Goal: Contribute content: Contribute content

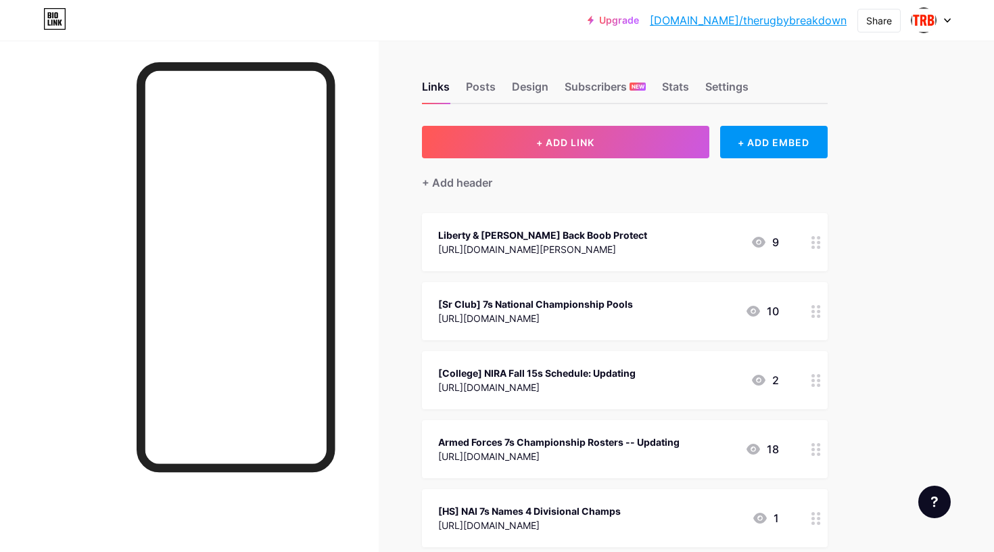
click at [610, 315] on div "[URL][DOMAIN_NAME]" at bounding box center [535, 318] width 195 height 14
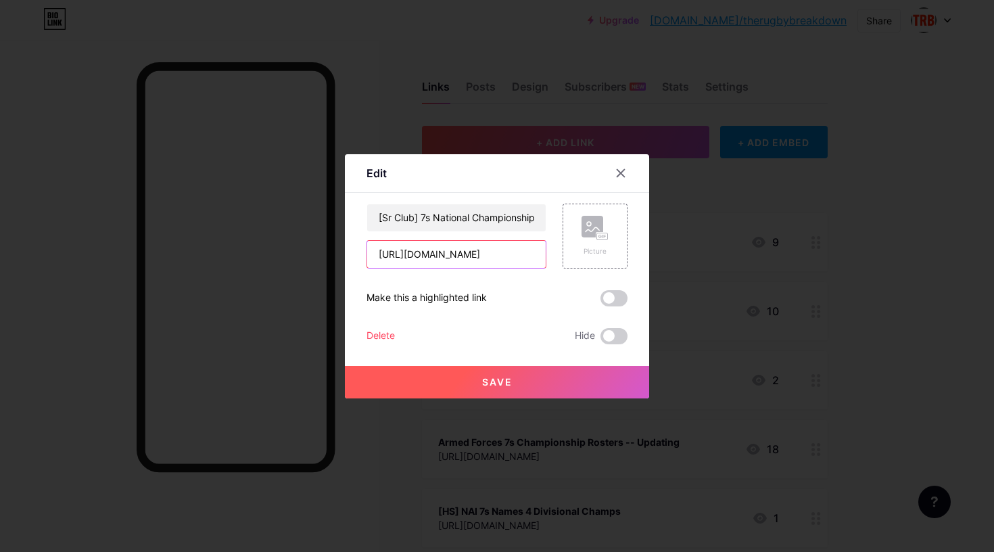
click at [419, 258] on input "[URL][DOMAIN_NAME]" at bounding box center [456, 254] width 179 height 27
paste input "nira-programs-growing-from-7s-to-15"
type input "[URL][DOMAIN_NAME]"
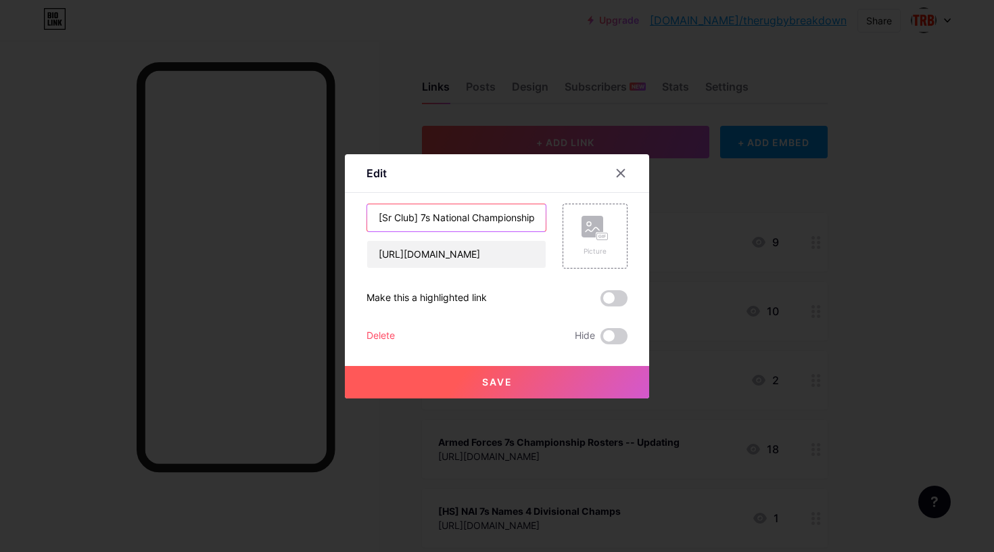
click at [436, 218] on input "[Sr Club] 7s National Championship Pools" at bounding box center [456, 217] width 179 height 27
type input "[College] NIRA Programs Growing from 7s to 15s"
click at [435, 385] on button "Save" at bounding box center [497, 382] width 304 height 32
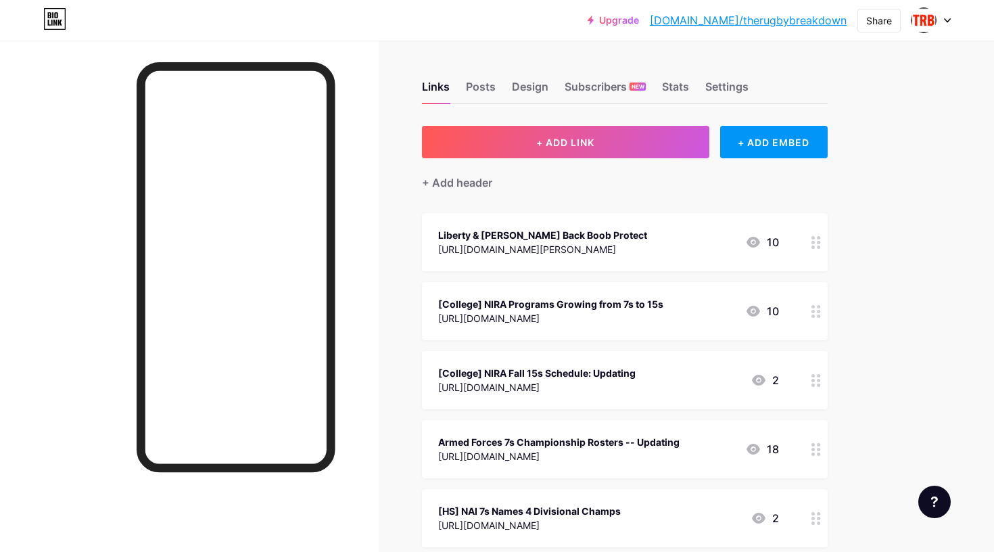
click at [641, 305] on div "[College] NIRA Programs Growing from 7s to 15s" at bounding box center [550, 304] width 225 height 14
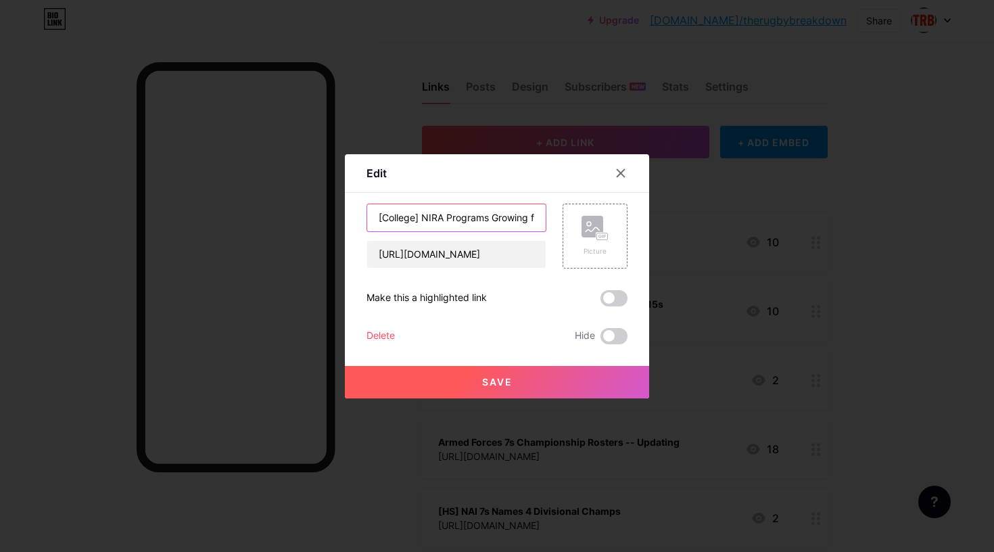
click at [511, 219] on input "[College] NIRA Programs Growing from 7s to 15s" at bounding box center [456, 217] width 179 height 27
type input "[College] NIRA Programs Growing from 7s to 15s [[PERSON_NAME]]"
click at [499, 388] on button "Save" at bounding box center [497, 382] width 304 height 32
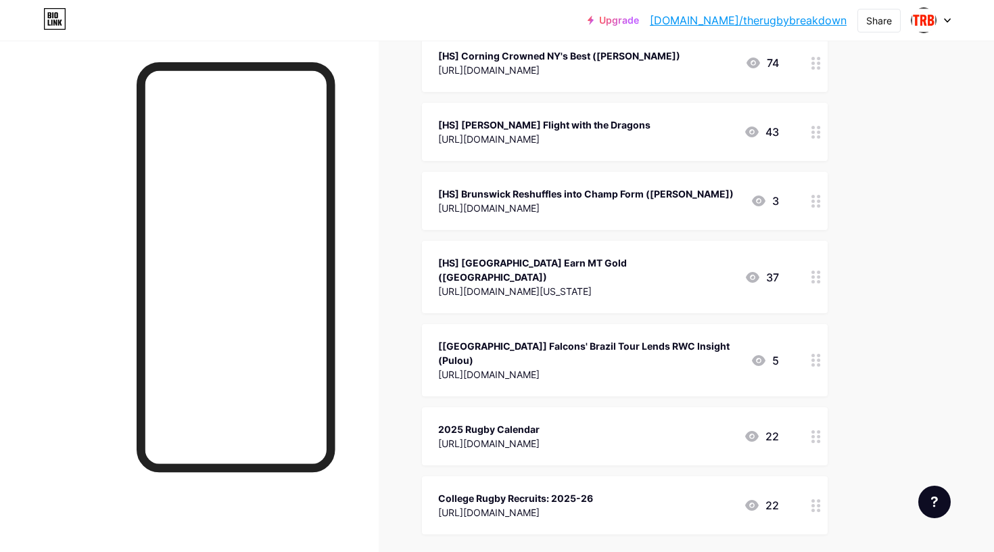
scroll to position [1408, 0]
click at [630, 369] on div "[URL][DOMAIN_NAME]" at bounding box center [589, 376] width 302 height 14
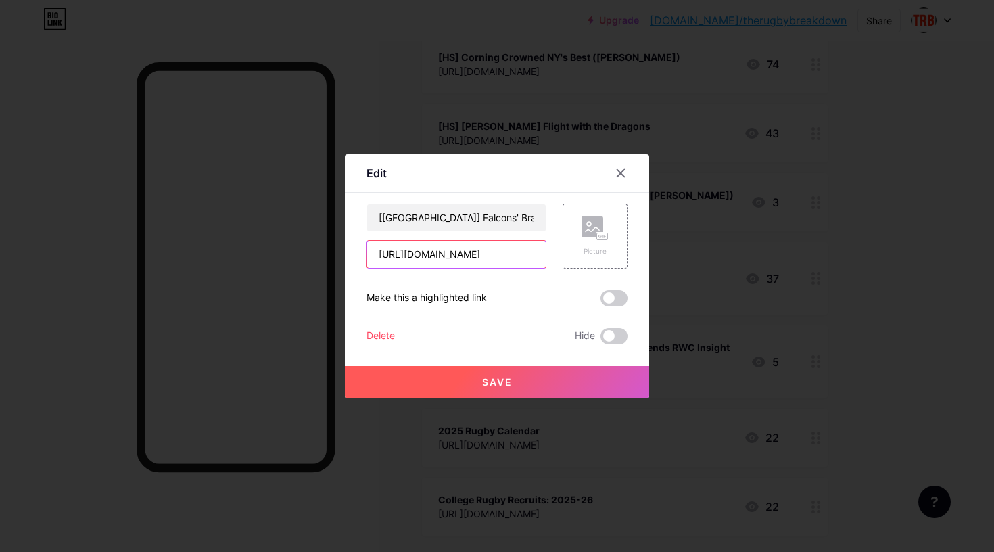
click at [475, 254] on input "[URL][DOMAIN_NAME]" at bounding box center [456, 254] width 179 height 27
click at [623, 171] on icon at bounding box center [621, 172] width 7 height 7
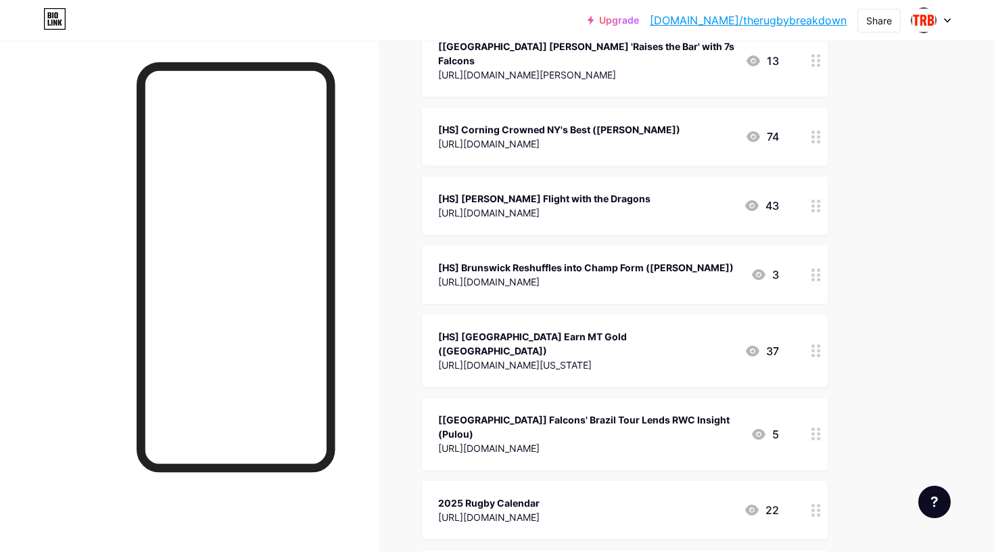
scroll to position [1308, 0]
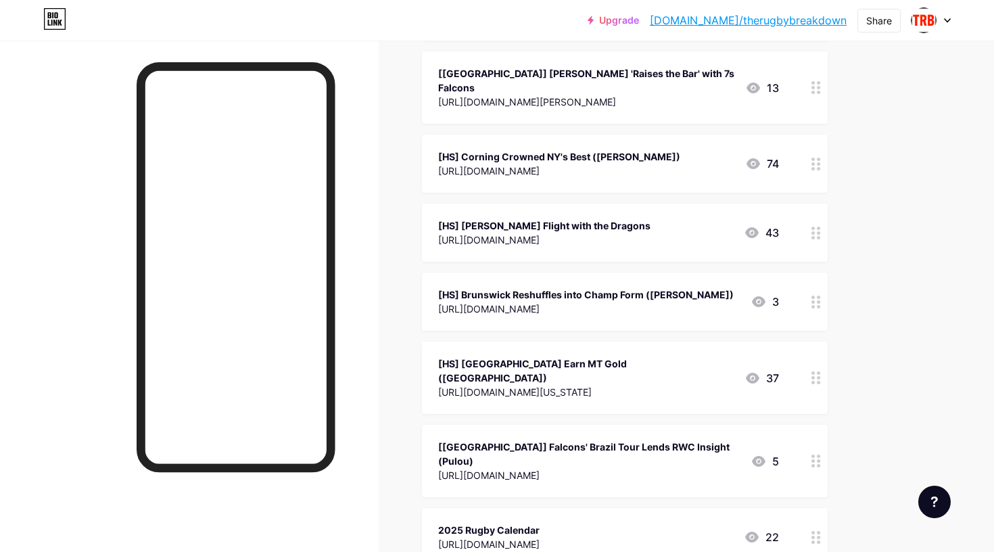
click at [523, 233] on div "[URL][DOMAIN_NAME]" at bounding box center [544, 240] width 212 height 14
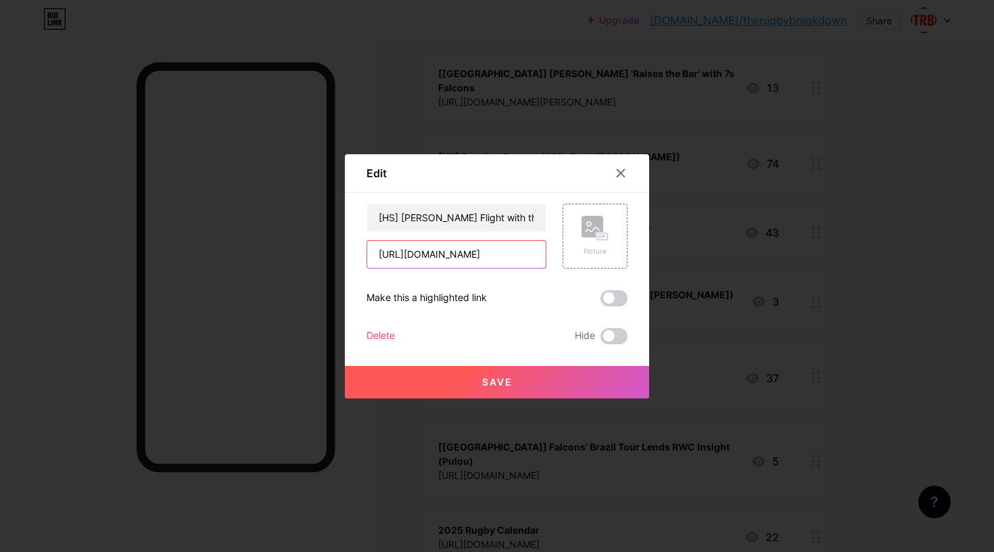
click at [478, 253] on input "[URL][DOMAIN_NAME]" at bounding box center [456, 254] width 179 height 27
paste input "youth-drives-chicago-lions-7s-championship"
type input "[URL][DOMAIN_NAME]"
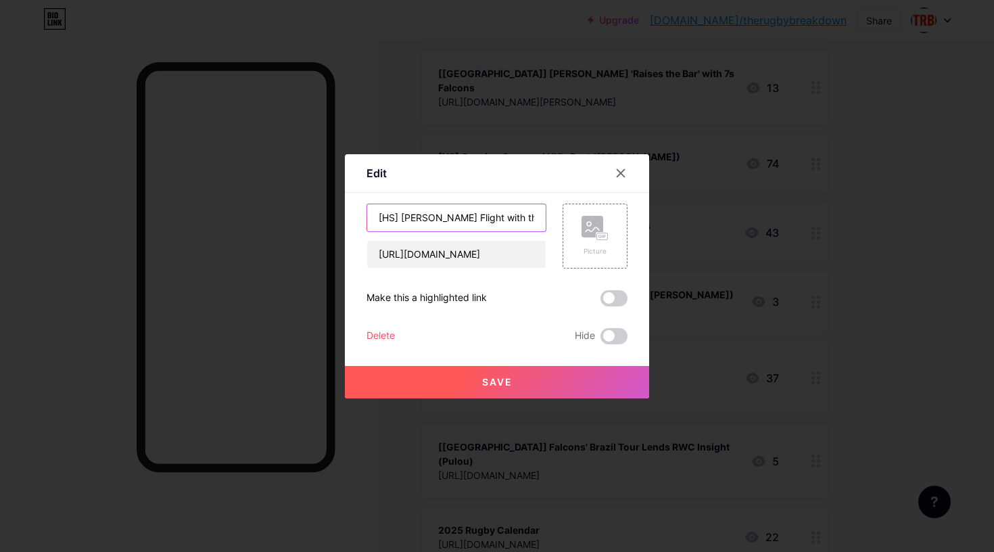
click at [450, 209] on input "[HS] [PERSON_NAME] Flight with the Dragons" at bounding box center [456, 217] width 179 height 27
type input "[Club] Youth Drives Chi Lions' 7s Championship [Fee]"
click at [452, 381] on button "Save" at bounding box center [497, 382] width 304 height 32
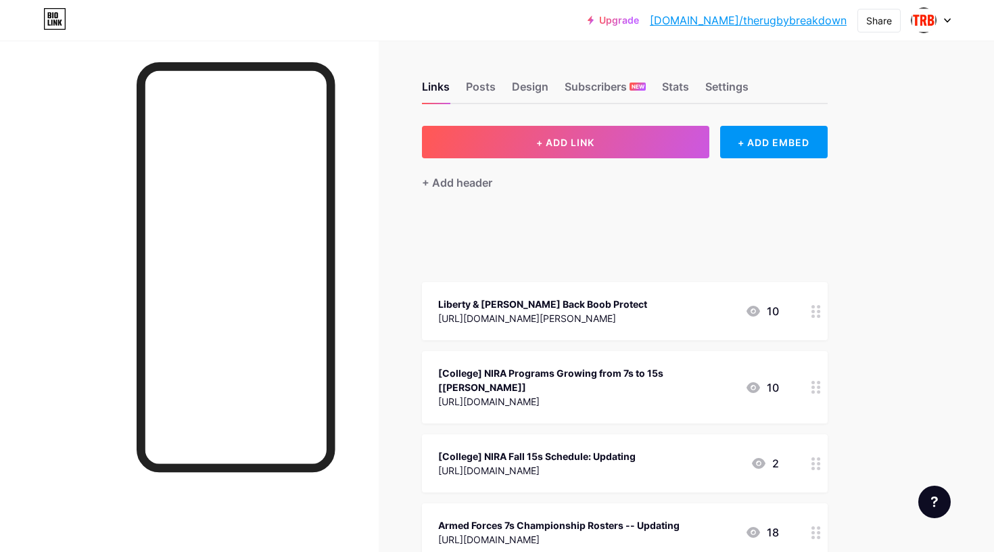
scroll to position [0, 0]
drag, startPoint x: 812, startPoint y: 381, endPoint x: 809, endPoint y: 276, distance: 104.9
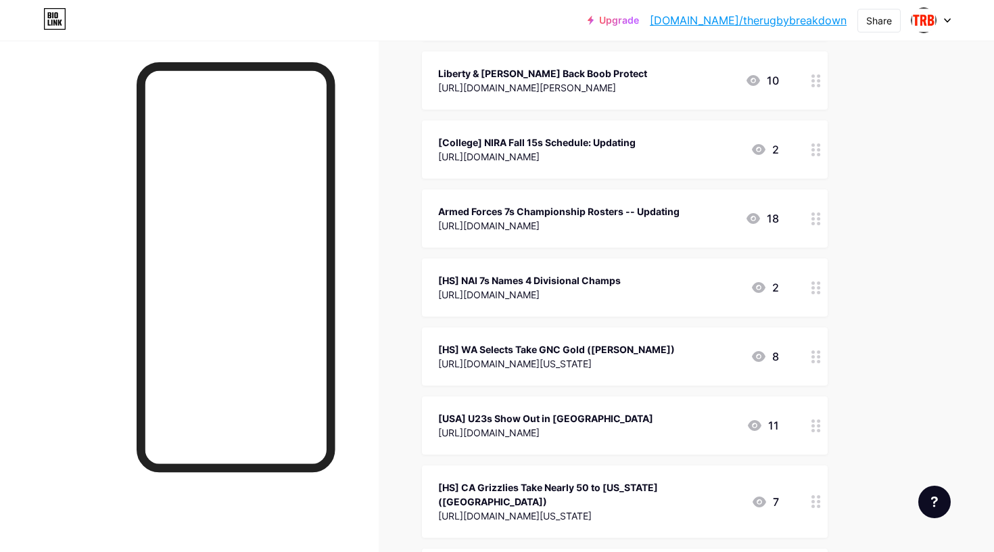
scroll to position [350, 0]
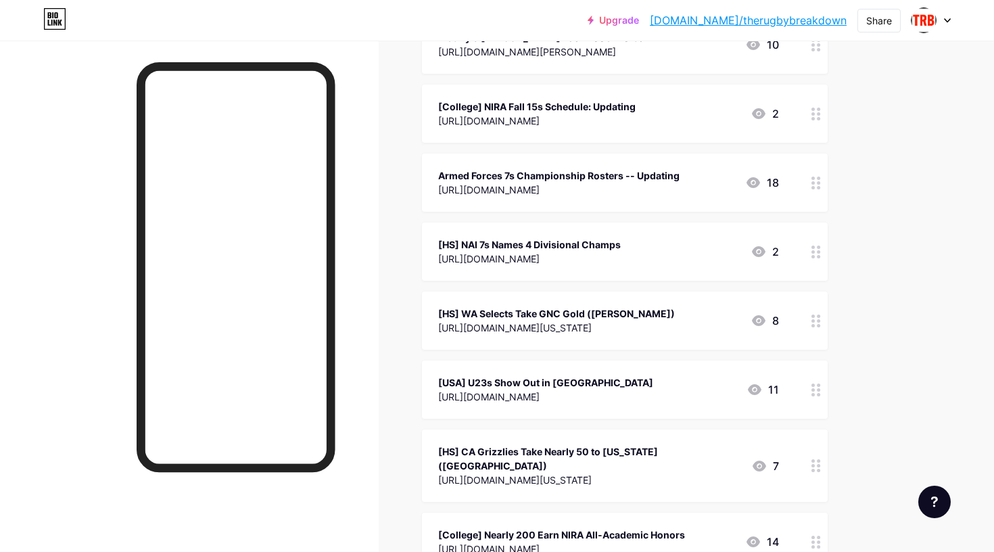
click at [563, 252] on div "[URL][DOMAIN_NAME]" at bounding box center [529, 259] width 183 height 14
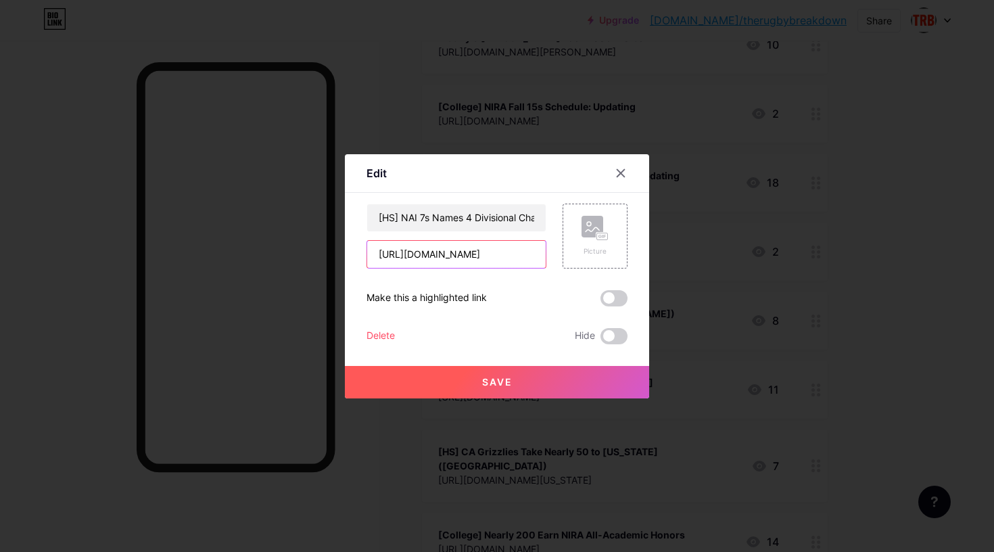
click at [503, 251] on input "[URL][DOMAIN_NAME]" at bounding box center [456, 254] width 179 height 27
paste input "college-rugby-overview-2025-26"
type input "[URL][DOMAIN_NAME]"
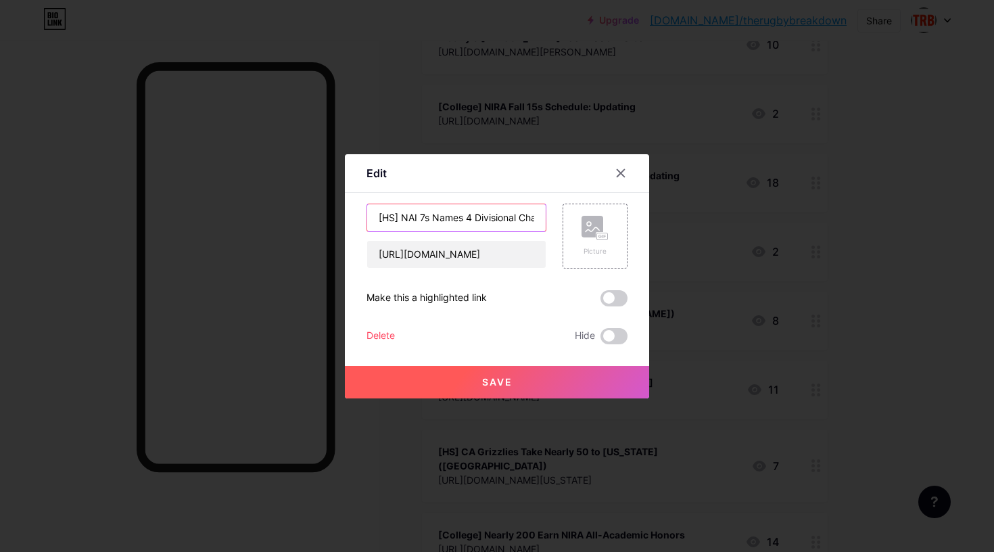
click at [482, 217] on input "[HS] NAI 7s Names 4 Divisional Champs" at bounding box center [456, 217] width 179 height 27
type input "College Rugby Overview: 25-26"
click at [457, 379] on button "Save" at bounding box center [497, 382] width 304 height 32
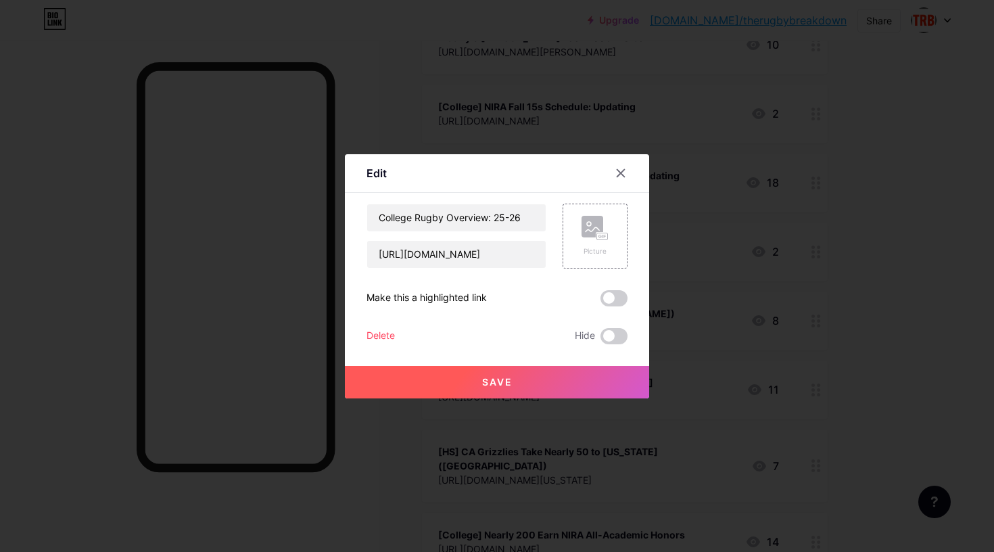
click at [508, 386] on span "Save" at bounding box center [497, 381] width 30 height 11
click at [620, 173] on icon at bounding box center [620, 173] width 11 height 11
